Goal: Task Accomplishment & Management: Use online tool/utility

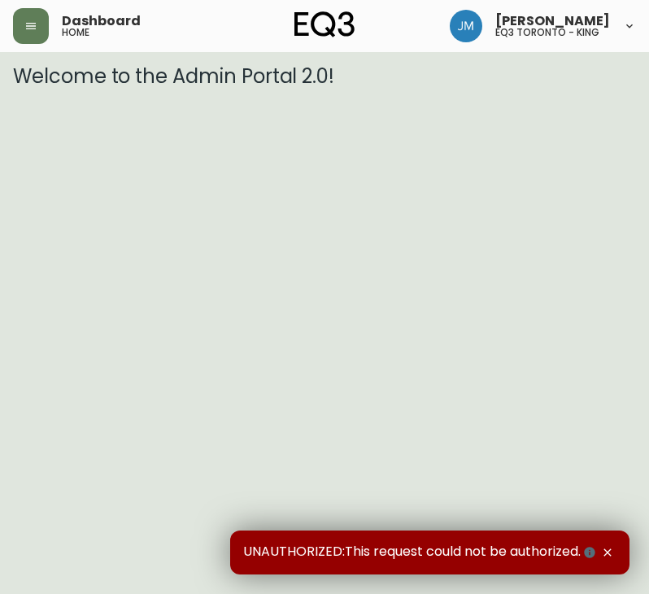
click at [11, 33] on header "Dashboard home [PERSON_NAME] eq3 [GEOGRAPHIC_DATA] - king" at bounding box center [324, 26] width 649 height 52
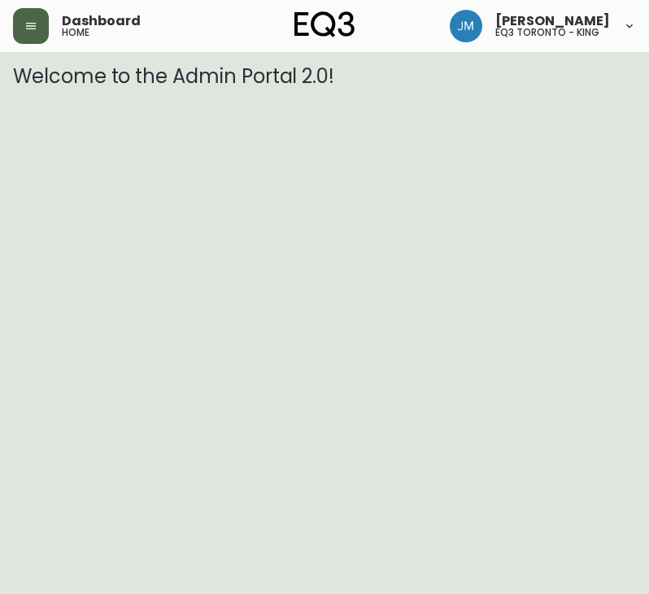
click at [21, 33] on button "button" at bounding box center [31, 26] width 36 height 36
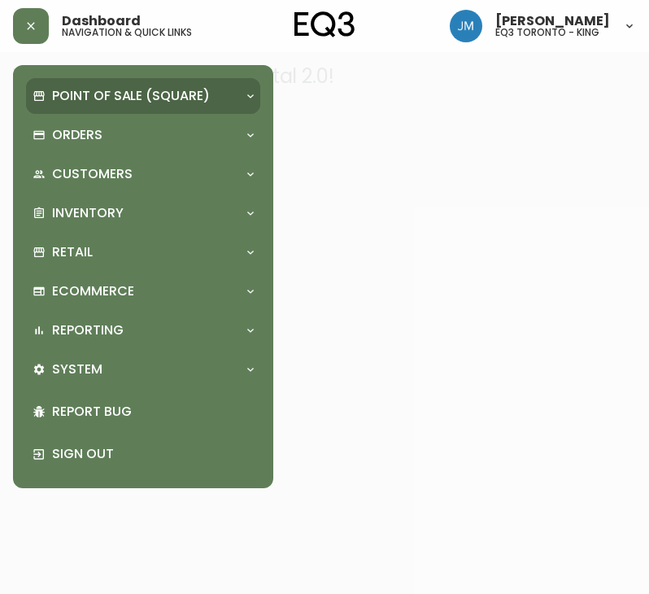
click at [91, 102] on p "Point of Sale (Square)" at bounding box center [131, 96] width 158 height 18
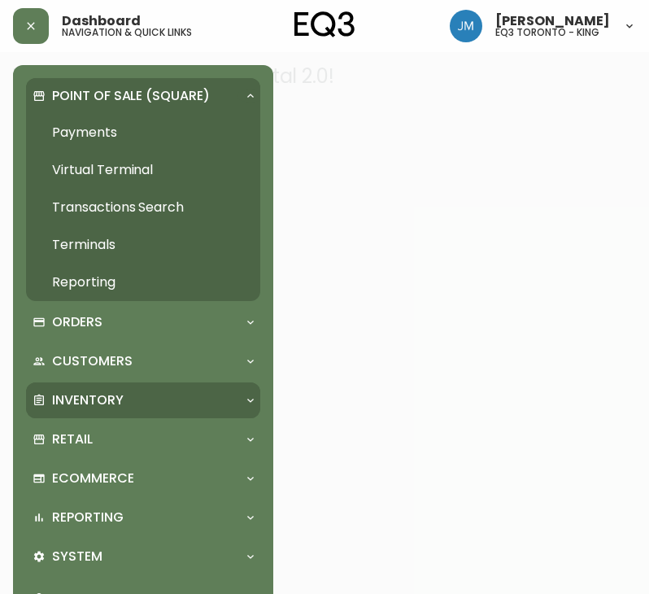
click at [81, 401] on p "Inventory" at bounding box center [88, 400] width 72 height 18
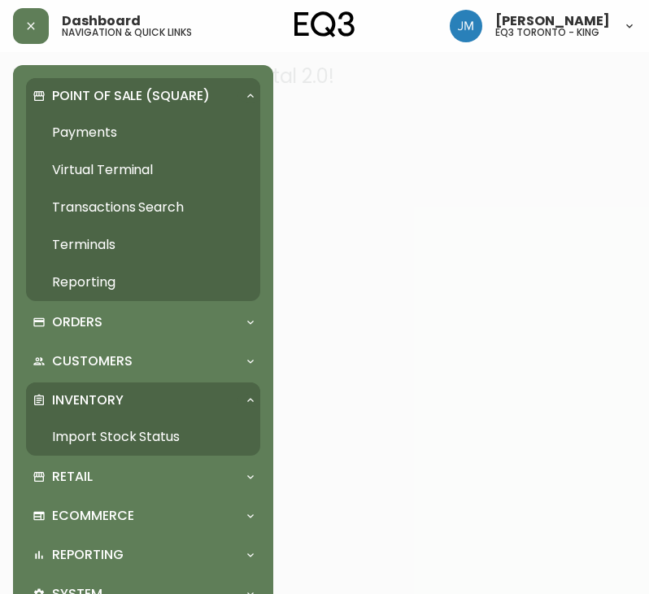
click at [130, 443] on link "Import Stock Status" at bounding box center [143, 436] width 234 height 37
